Goal: Information Seeking & Learning: Check status

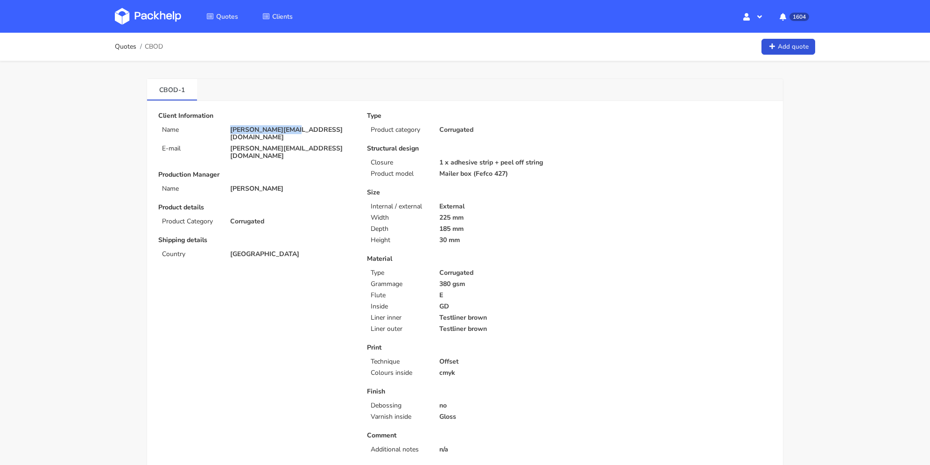
drag, startPoint x: 273, startPoint y: 127, endPoint x: 217, endPoint y: 123, distance: 56.1
click at [217, 123] on div "Client Information Name philip@waekura.com E-mail philip@waekura.com" at bounding box center [256, 136] width 196 height 48
copy div "philip@waekura.com"
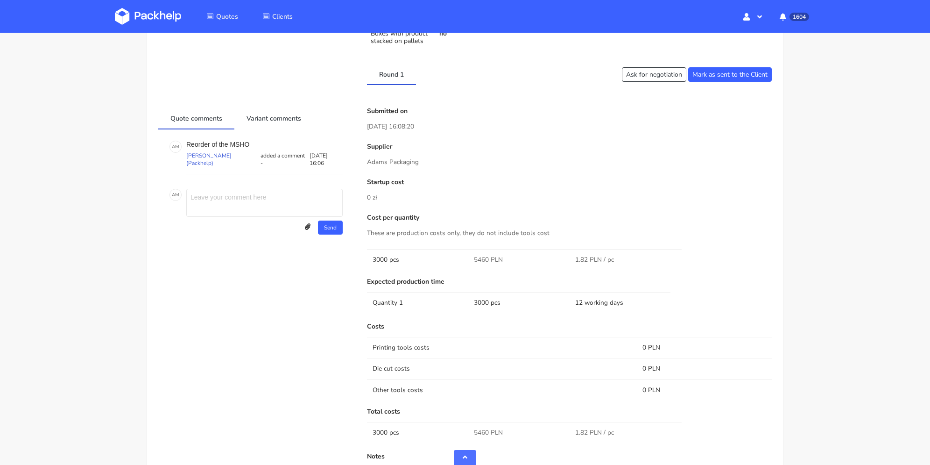
scroll to position [560, 0]
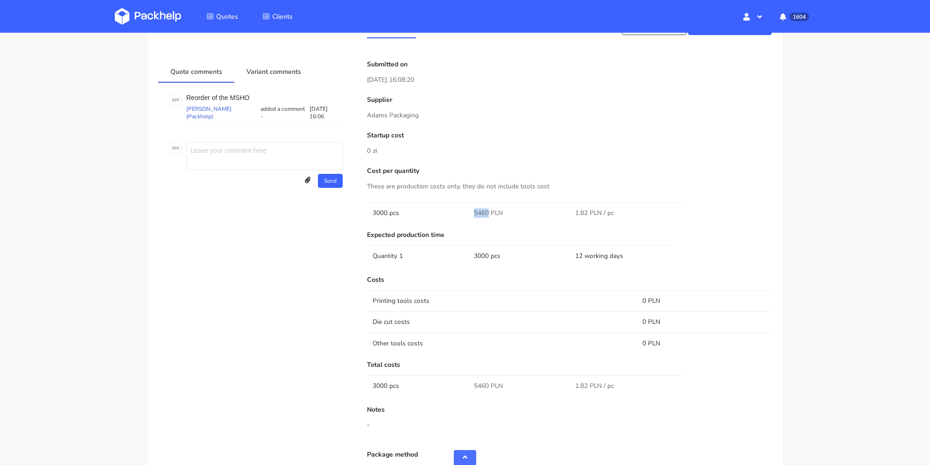
drag, startPoint x: 474, startPoint y: 210, endPoint x: 488, endPoint y: 212, distance: 14.7
click at [488, 212] on td "5460 PLN" at bounding box center [518, 212] width 101 height 21
copy span "5460"
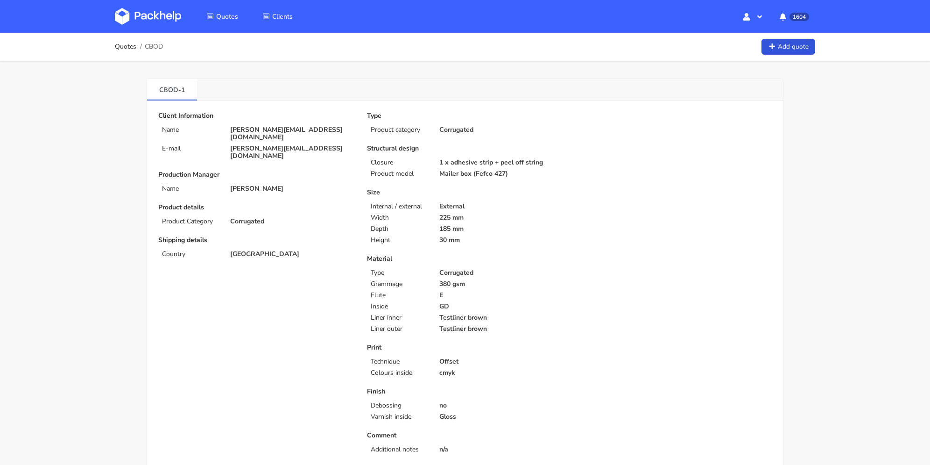
scroll to position [280, 0]
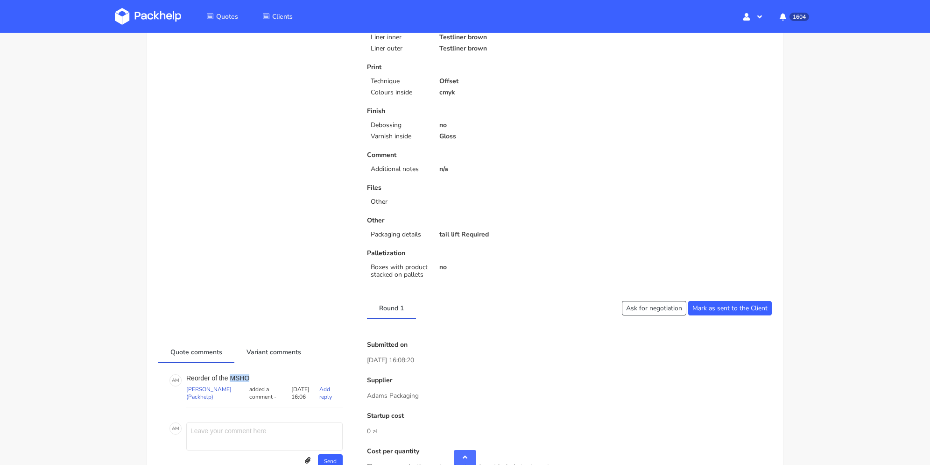
drag, startPoint x: 251, startPoint y: 375, endPoint x: 264, endPoint y: 317, distance: 59.8
click at [231, 377] on p "Reorder of the MSHO" at bounding box center [264, 377] width 156 height 7
copy p "MSHO"
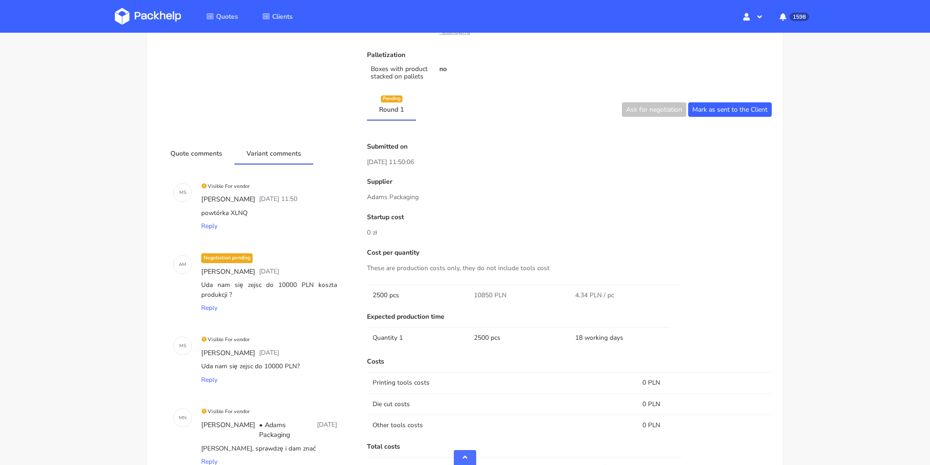
scroll to position [329, 0]
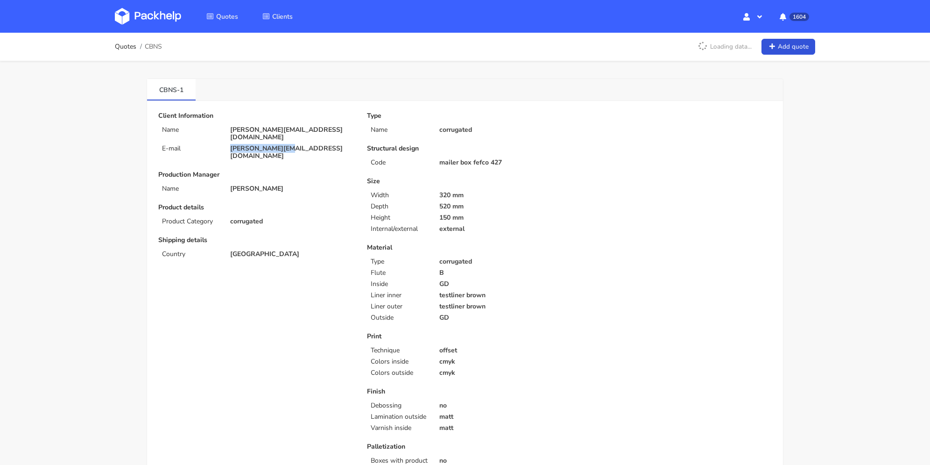
drag, startPoint x: 281, startPoint y: 142, endPoint x: 437, endPoint y: 1, distance: 210.3
click at [227, 145] on div "juan@merchery.co" at bounding box center [292, 152] width 137 height 15
copy p "juan@merchery.co"
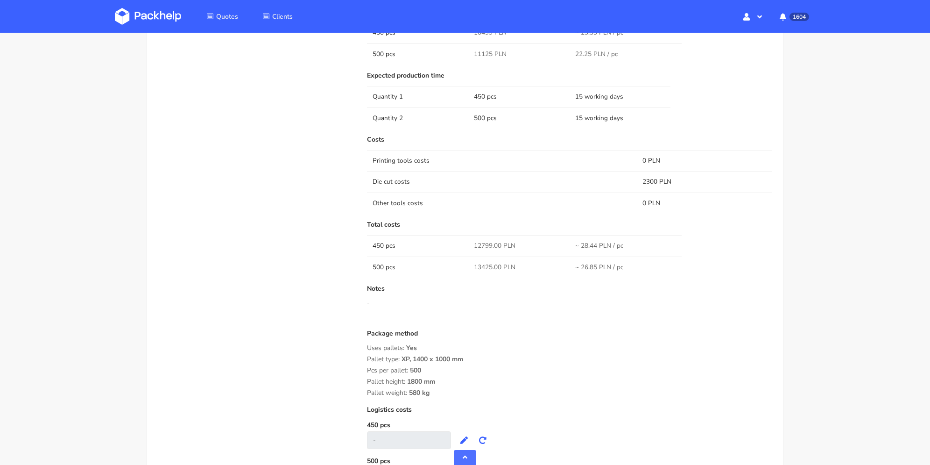
scroll to position [560, 0]
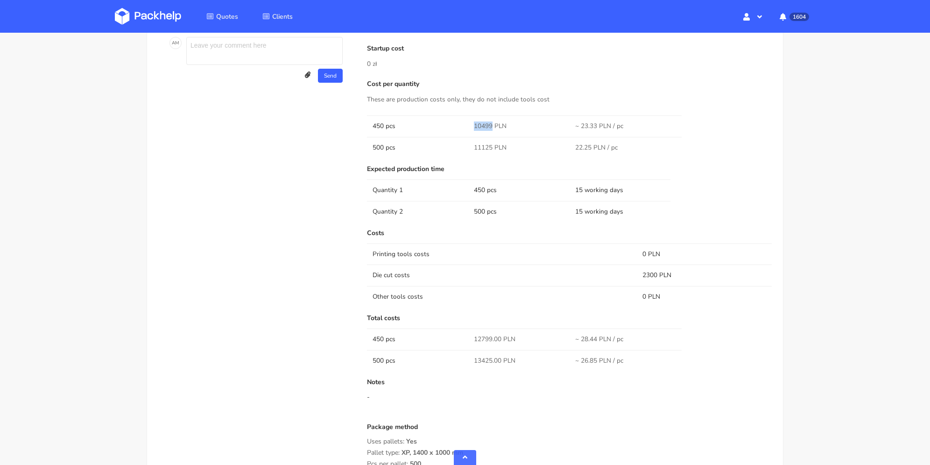
drag, startPoint x: 475, startPoint y: 125, endPoint x: 493, endPoint y: 124, distance: 17.3
click at [493, 124] on span "10499 PLN" at bounding box center [490, 125] width 33 height 9
copy span "10499"
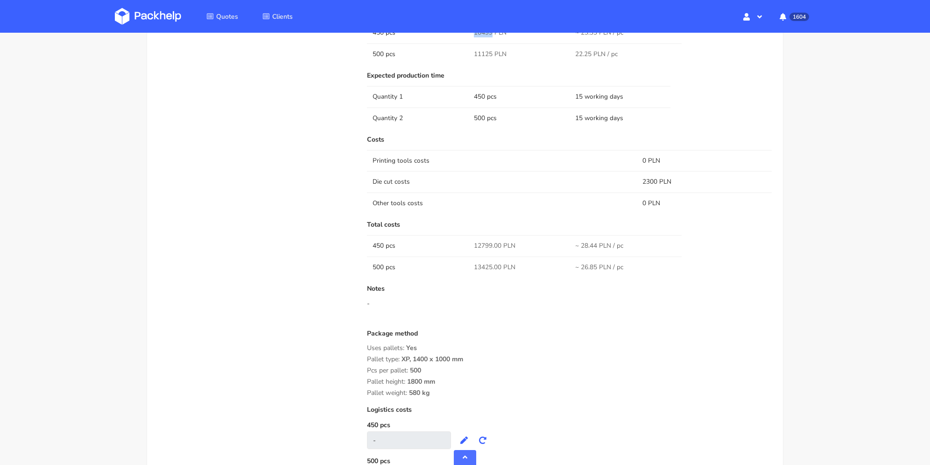
scroll to position [467, 0]
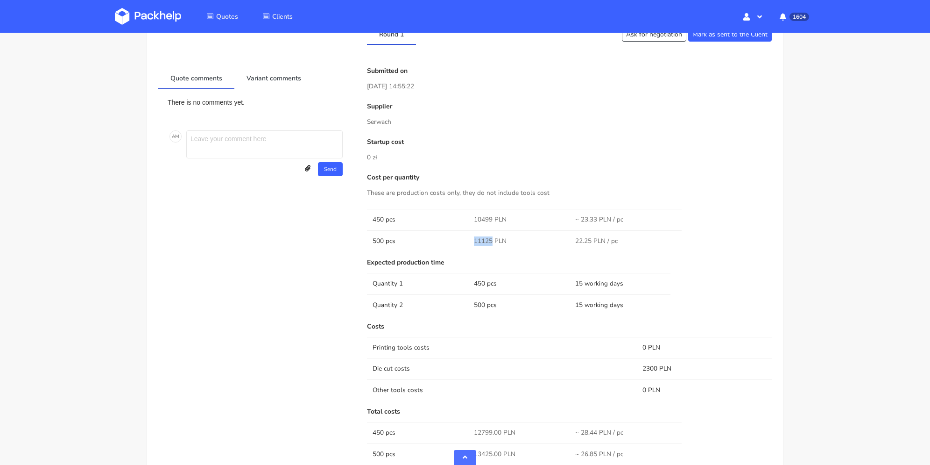
drag, startPoint x: 470, startPoint y: 240, endPoint x: 493, endPoint y: 243, distance: 23.5
click at [493, 243] on td "11125 PLN" at bounding box center [518, 240] width 101 height 21
copy span "11125"
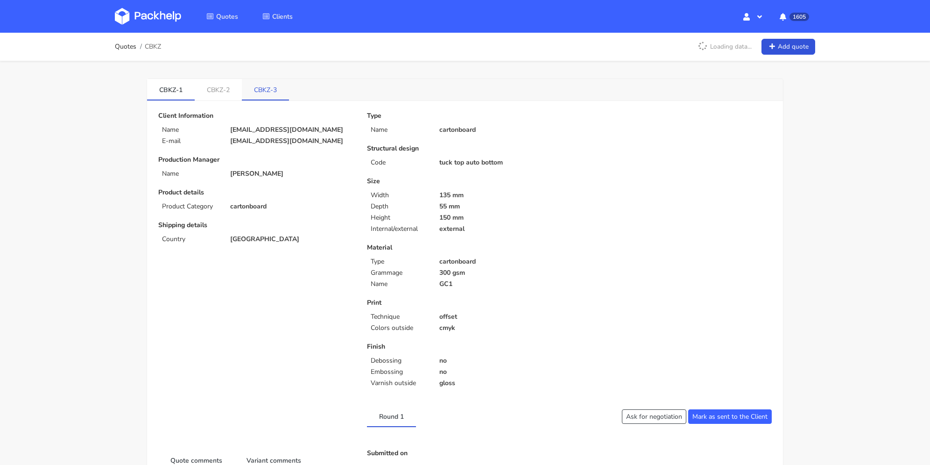
click at [272, 93] on link "CBKZ-3" at bounding box center [265, 89] width 47 height 21
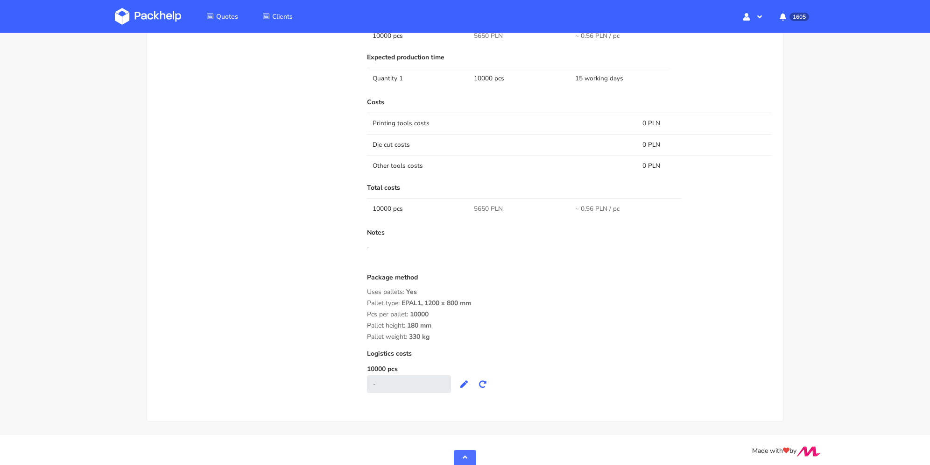
scroll to position [514, 0]
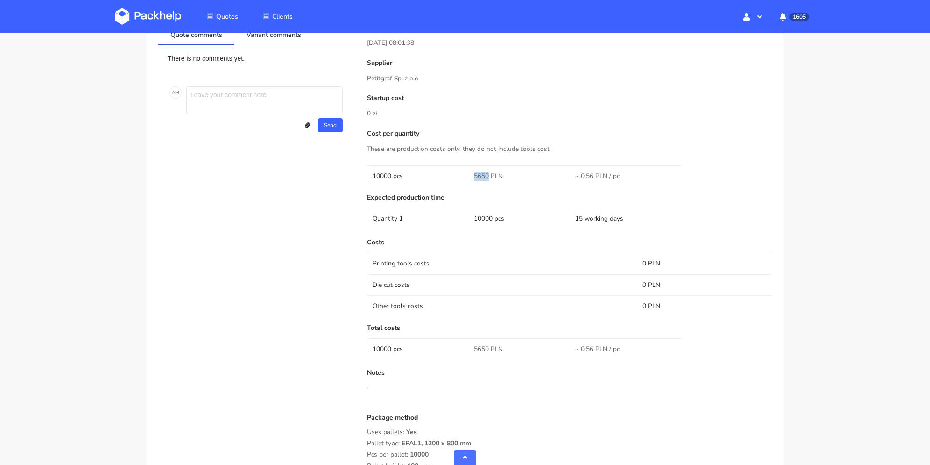
drag, startPoint x: 473, startPoint y: 174, endPoint x: 485, endPoint y: 149, distance: 27.2
click at [488, 174] on span "5650 PLN" at bounding box center [488, 175] width 29 height 9
copy span "5650"
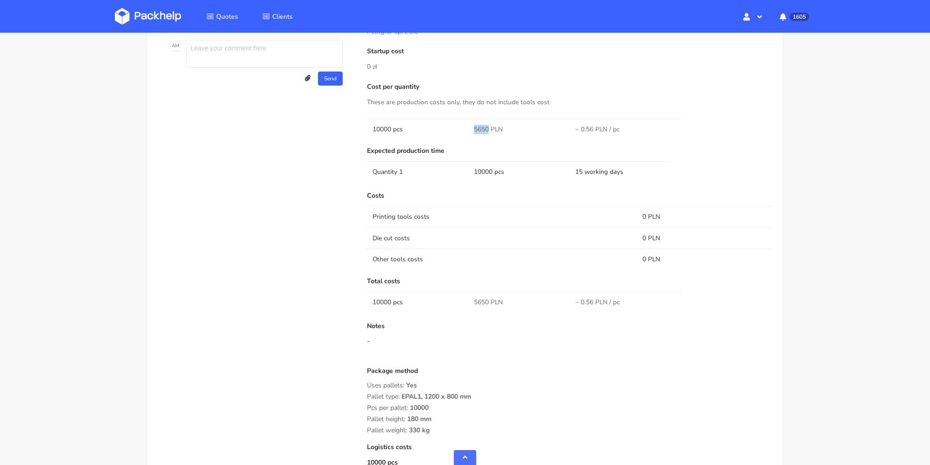
scroll to position [327, 0]
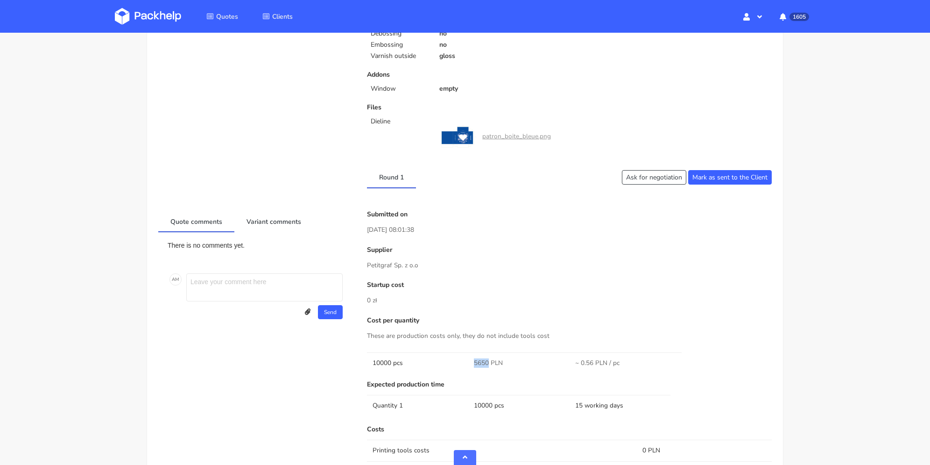
click at [502, 136] on link "patron_boite_bleue.png" at bounding box center [516, 136] width 69 height 9
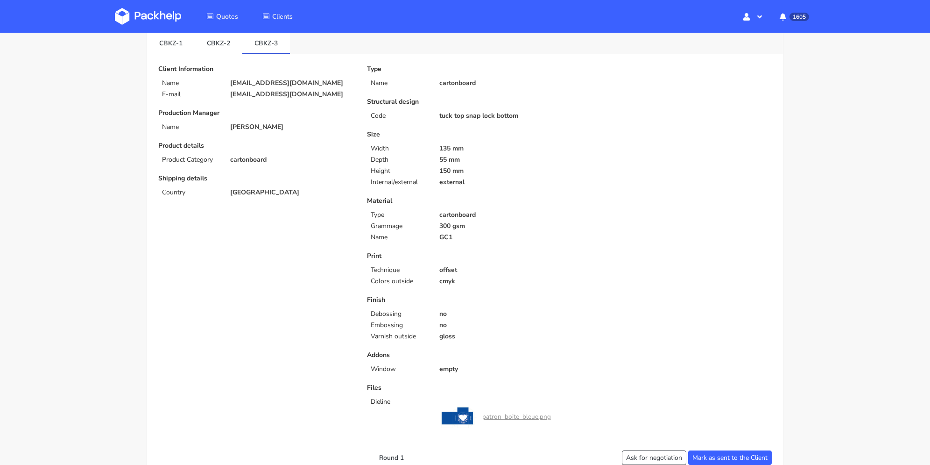
scroll to position [0, 0]
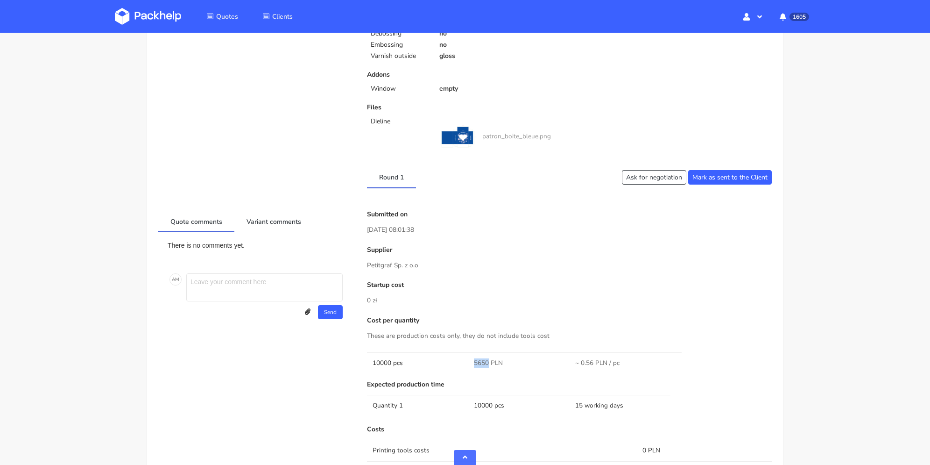
copy span "5650"
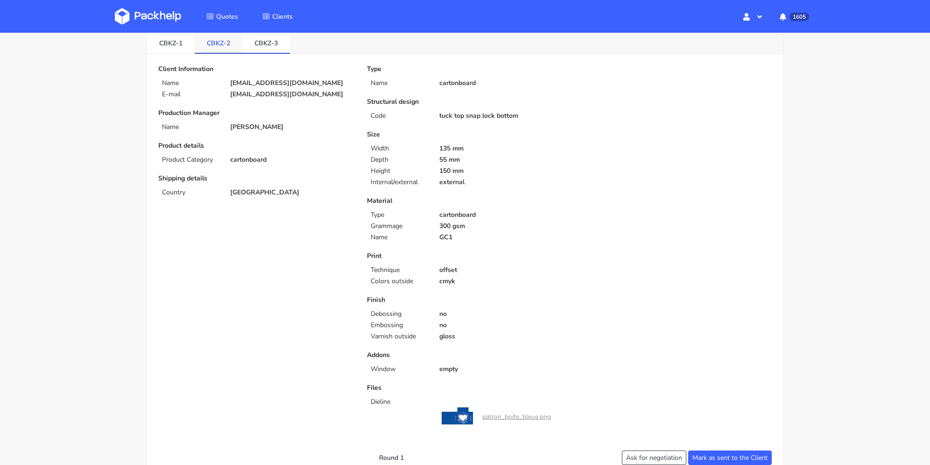
click at [224, 41] on link "CBKZ-2" at bounding box center [219, 42] width 48 height 21
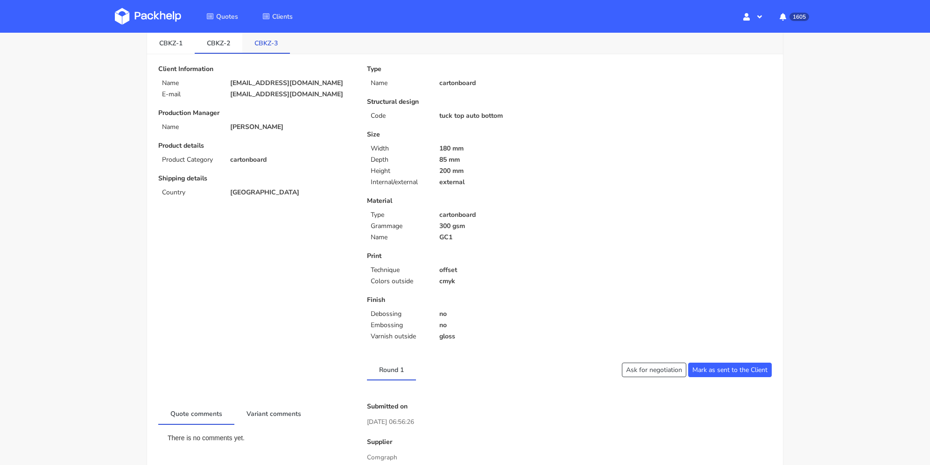
drag, startPoint x: 255, startPoint y: 36, endPoint x: 176, endPoint y: 44, distance: 78.9
click at [254, 36] on link "CBKZ-3" at bounding box center [266, 42] width 48 height 21
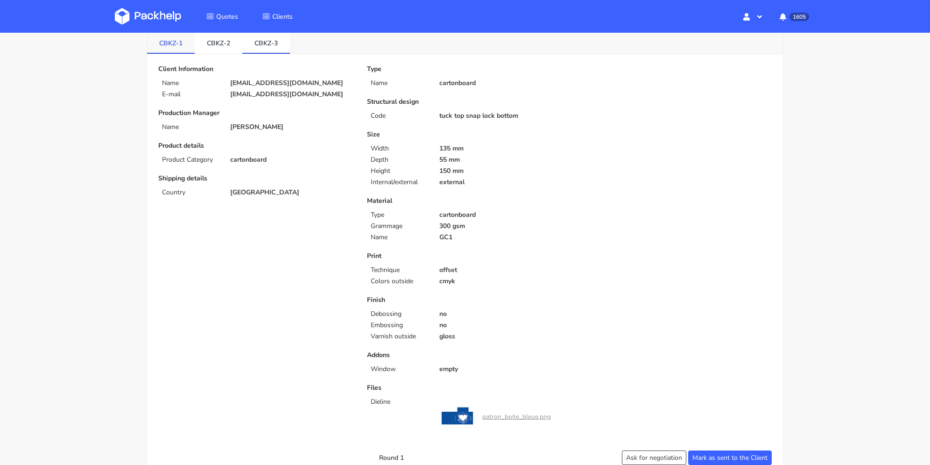
click at [164, 44] on link "CBKZ-1" at bounding box center [171, 42] width 48 height 21
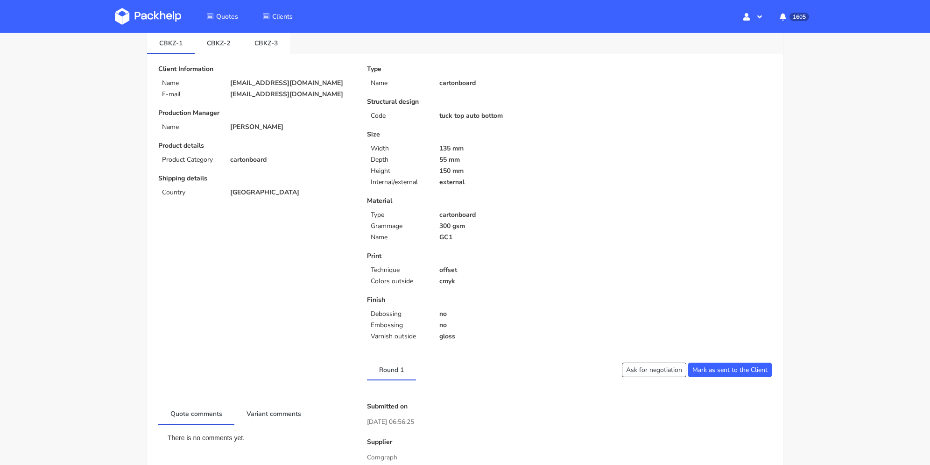
scroll to position [0, 0]
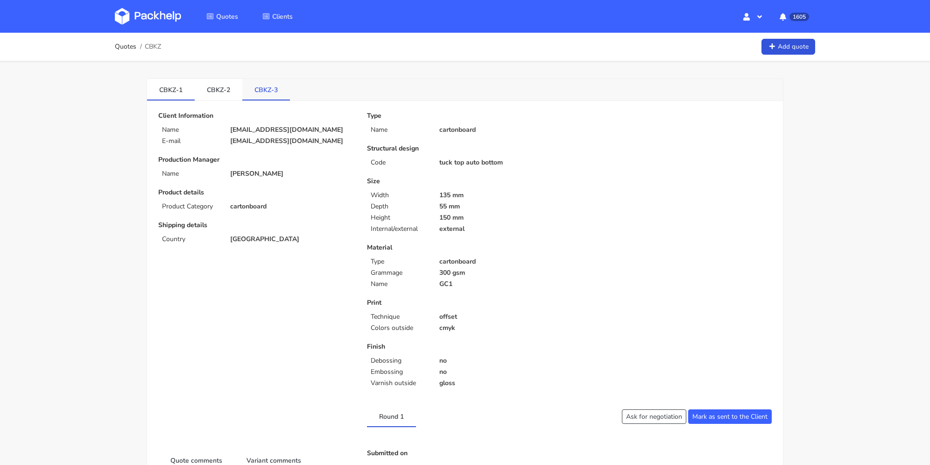
click at [271, 88] on link "CBKZ-3" at bounding box center [266, 89] width 48 height 21
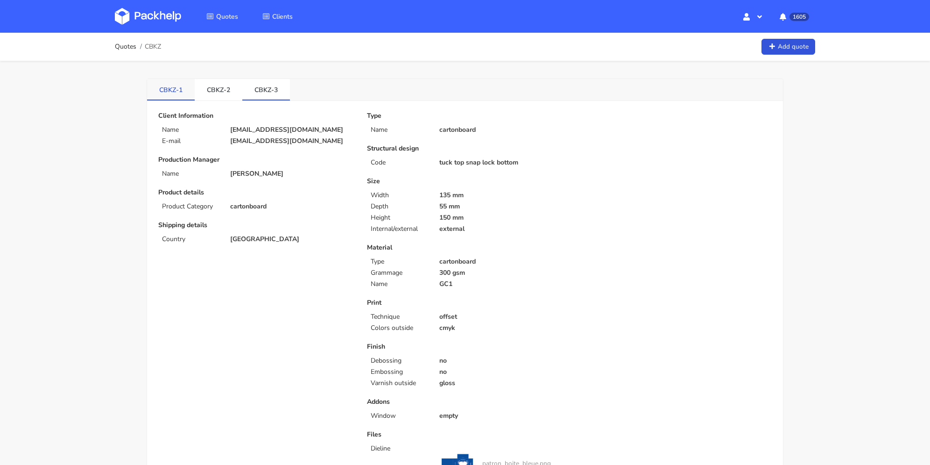
click at [181, 89] on link "CBKZ-1" at bounding box center [171, 89] width 48 height 21
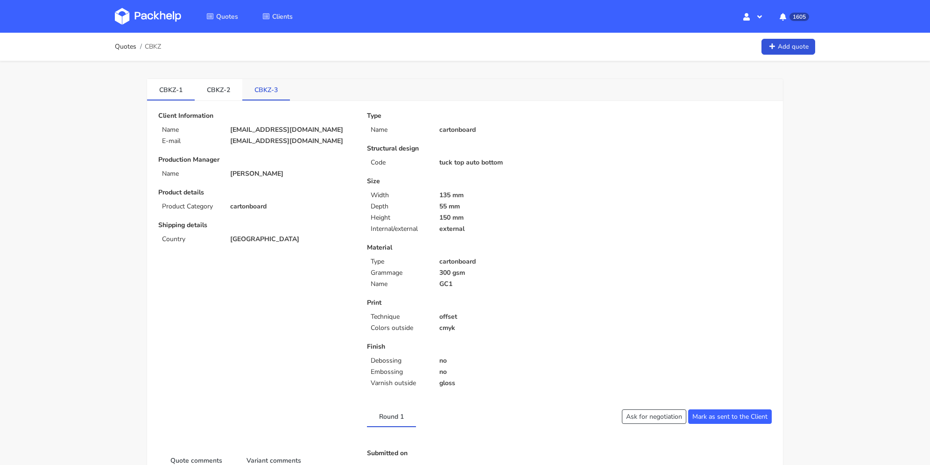
click at [259, 84] on link "CBKZ-3" at bounding box center [266, 89] width 48 height 21
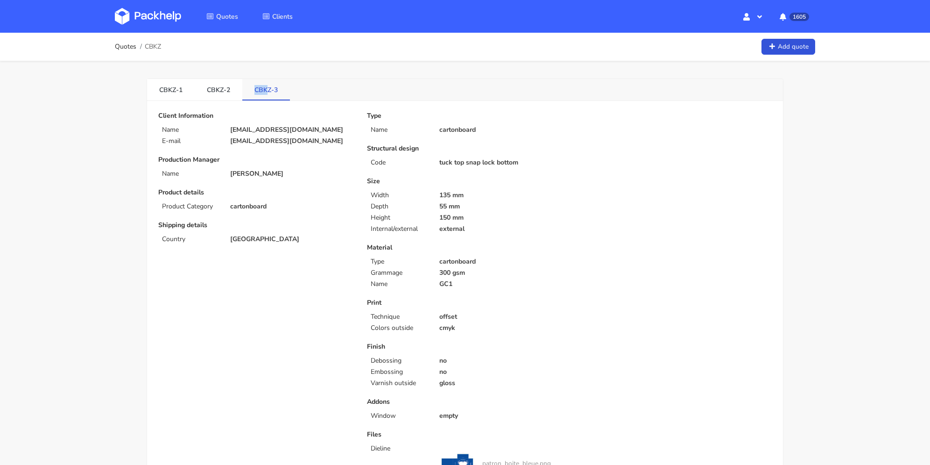
drag, startPoint x: 251, startPoint y: 92, endPoint x: 269, endPoint y: 89, distance: 18.4
click at [269, 89] on link "CBKZ-3" at bounding box center [266, 89] width 48 height 21
copy link "CBK"
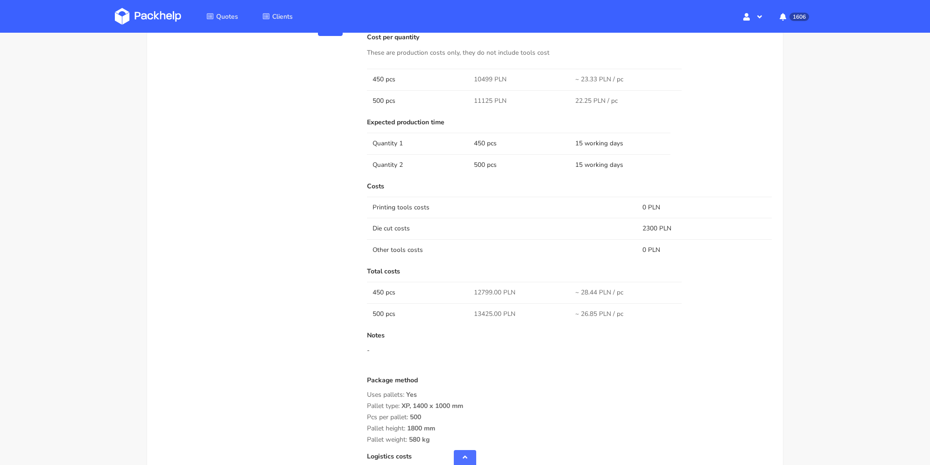
scroll to position [654, 0]
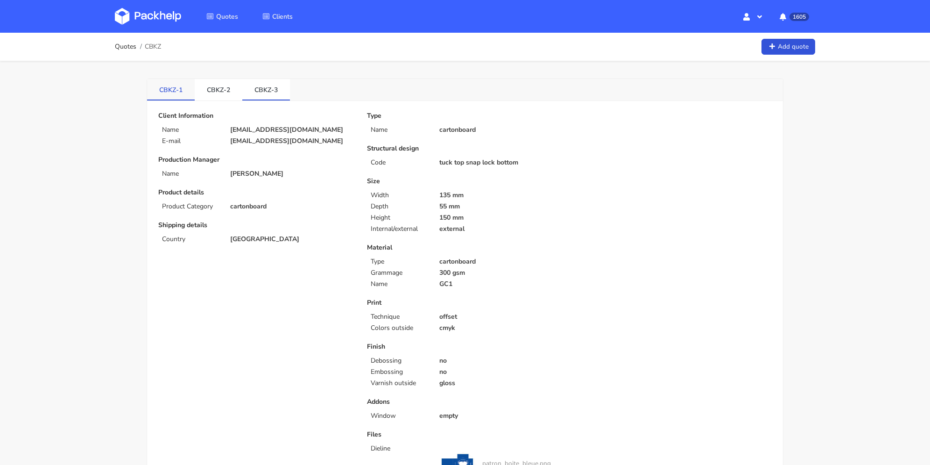
click at [217, 86] on link "CBKZ-2" at bounding box center [219, 89] width 48 height 21
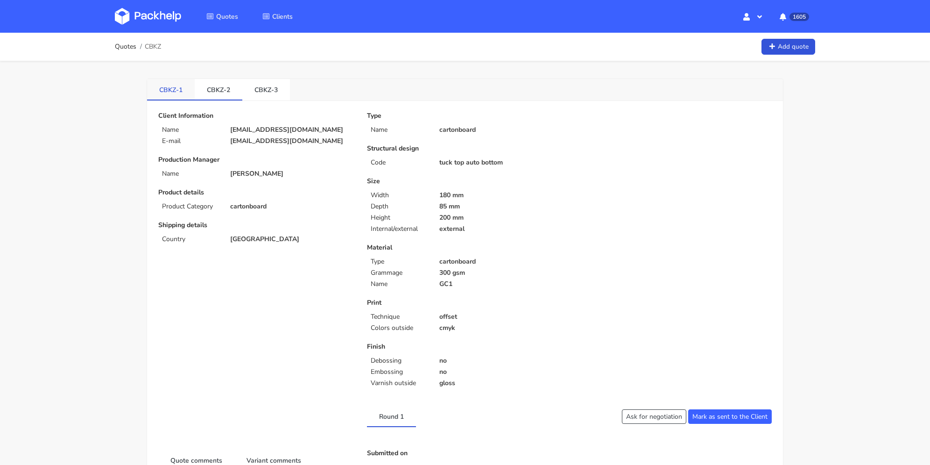
click at [164, 91] on link "CBKZ-1" at bounding box center [171, 89] width 48 height 21
